Goal: Information Seeking & Learning: Learn about a topic

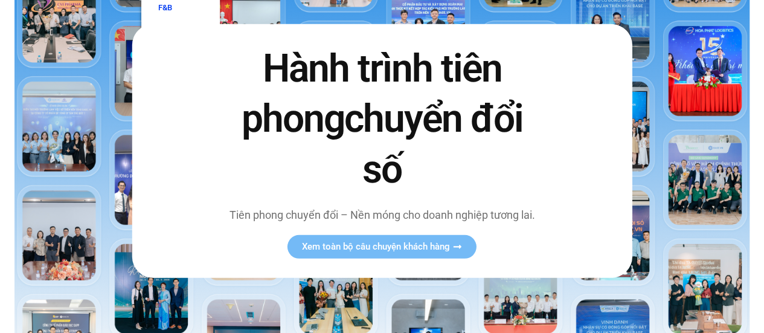
click at [190, 14] on link "F&B" at bounding box center [180, 8] width 79 height 28
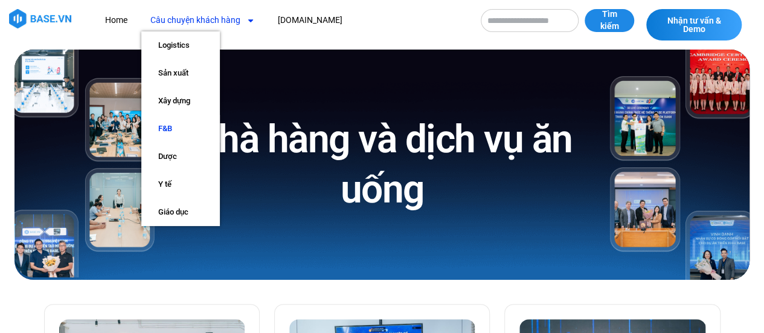
click at [239, 19] on link "Câu chuyện khách hàng" at bounding box center [202, 20] width 123 height 22
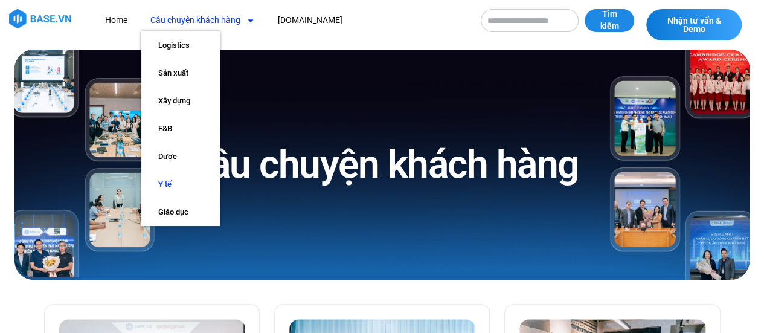
click at [170, 185] on link "Y tế" at bounding box center [180, 184] width 79 height 28
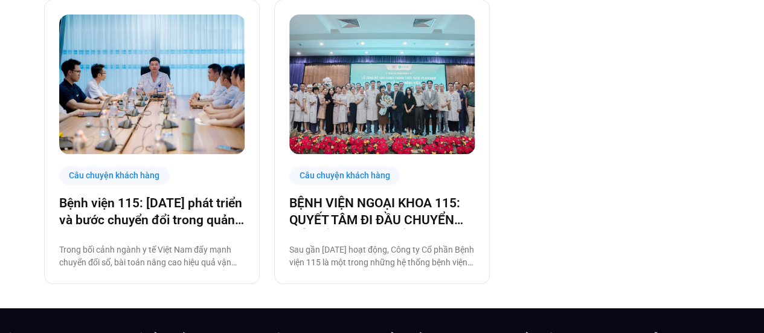
scroll to position [302, 0]
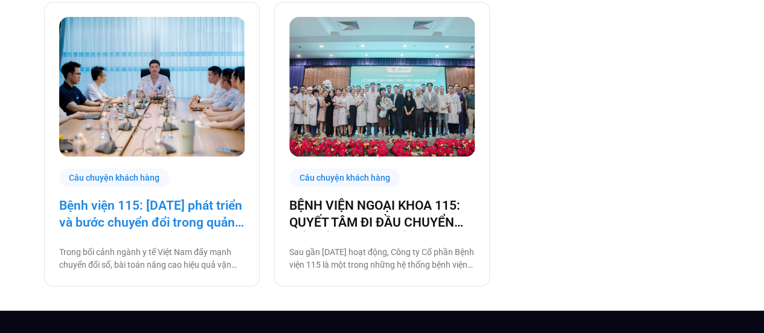
click at [157, 214] on link "Bệnh viện 115: 20 năm phát triển và bước chuyển đổi trong quản trị bệnh viện tư…" at bounding box center [151, 214] width 185 height 34
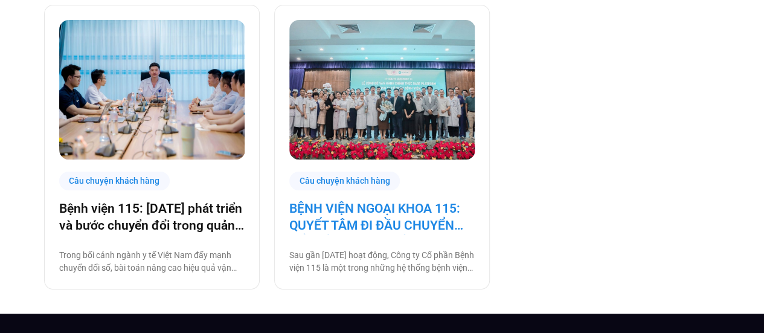
click at [402, 222] on link "BỆNH VIỆN NGOẠI KHOA 115: QUYẾT TÂM ĐI ĐẦU CHUYỂN ĐỔI SỐ NGÀNH Y TẾ!" at bounding box center [381, 217] width 185 height 34
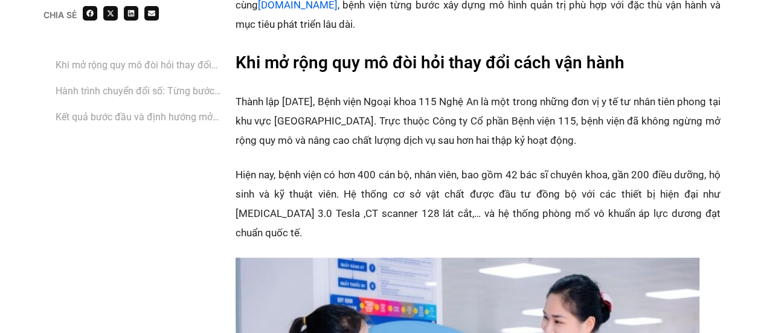
scroll to position [845, 0]
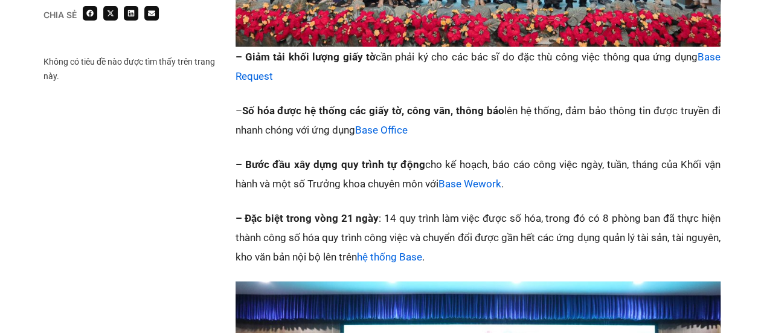
scroll to position [1087, 0]
